Goal: Task Accomplishment & Management: Complete application form

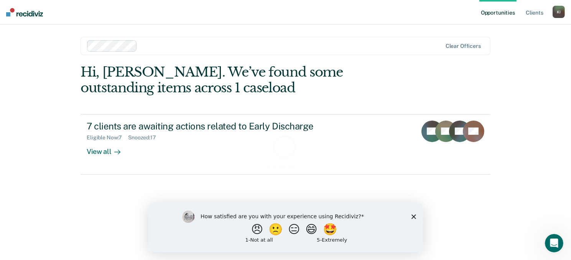
click at [415, 217] on icon "Close survey" at bounding box center [413, 216] width 5 height 5
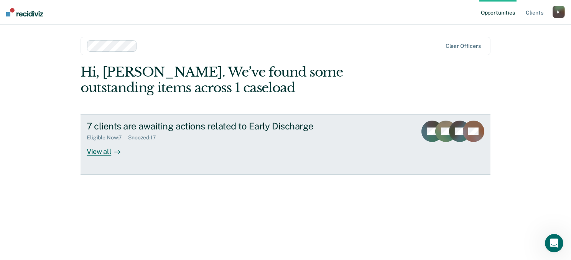
click at [99, 152] on div "View all" at bounding box center [108, 148] width 43 height 15
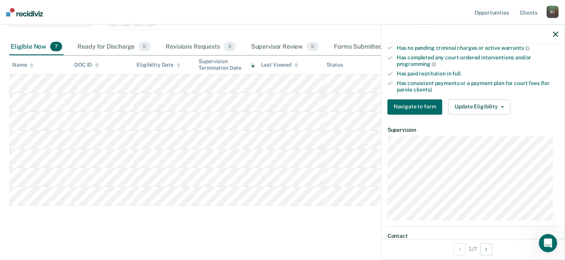
scroll to position [223, 0]
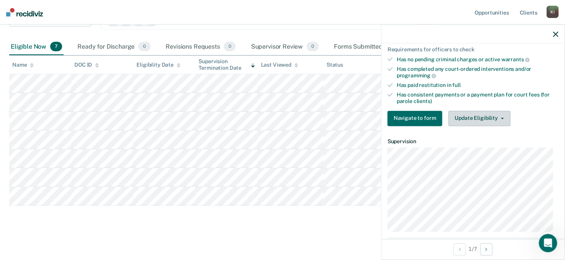
click at [482, 117] on button "Update Eligibility" at bounding box center [479, 118] width 62 height 15
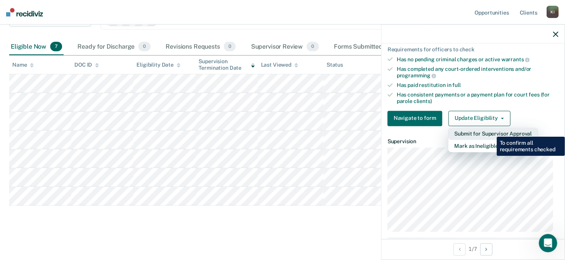
click at [491, 131] on button "Submit for Supervisor Approval" at bounding box center [493, 134] width 90 height 12
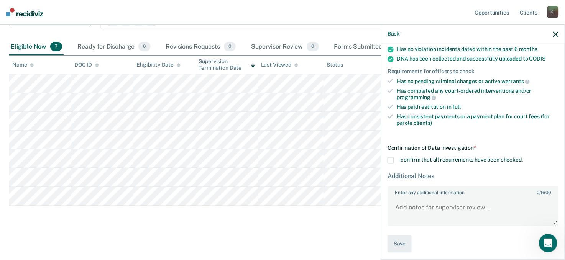
scroll to position [202, 0]
click at [391, 157] on span at bounding box center [390, 160] width 6 height 6
click at [523, 157] on input "I confirm that all requirements have been checked." at bounding box center [523, 157] width 0 height 0
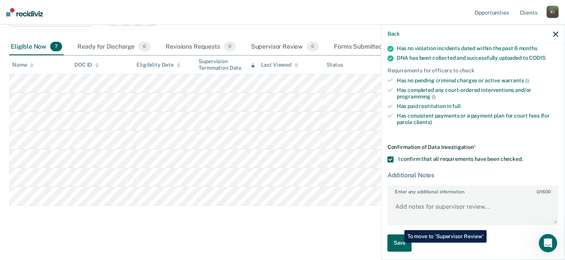
click at [398, 243] on button "Save" at bounding box center [399, 243] width 24 height 17
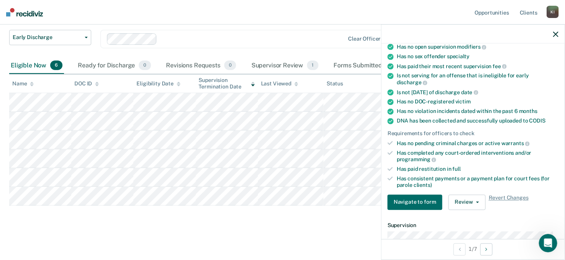
scroll to position [0, 0]
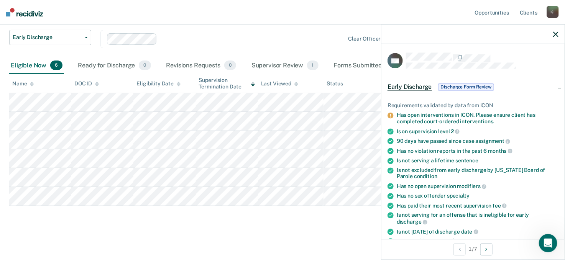
click at [405, 116] on div "Has open interventions in ICON. Please ensure client has completed court-ordere…" at bounding box center [478, 118] width 162 height 13
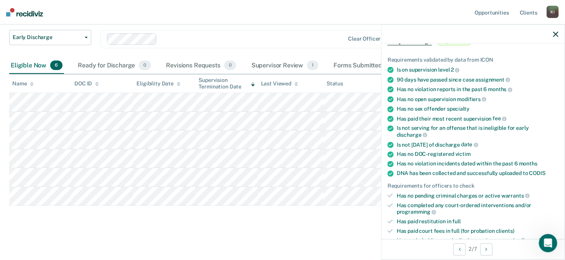
scroll to position [47, 0]
